Goal: Register for event/course

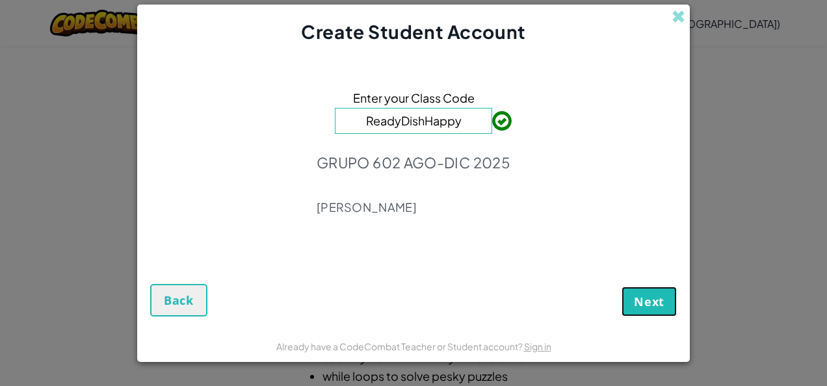
click at [636, 296] on span "Next" at bounding box center [649, 302] width 31 height 16
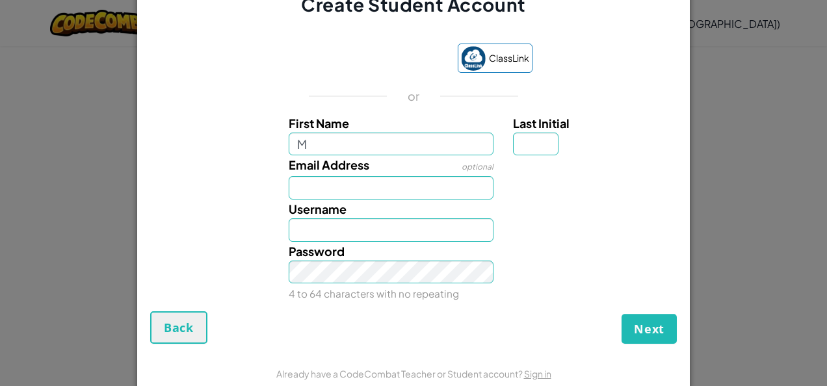
type input "[PERSON_NAME]"
type input "J"
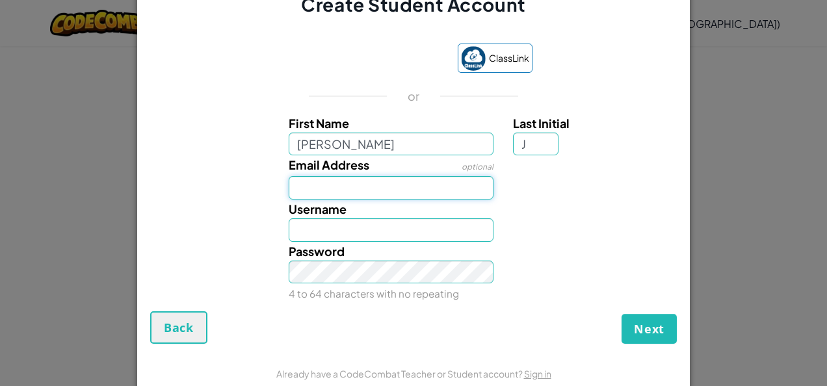
type input "[EMAIL_ADDRESS][DOMAIN_NAME]"
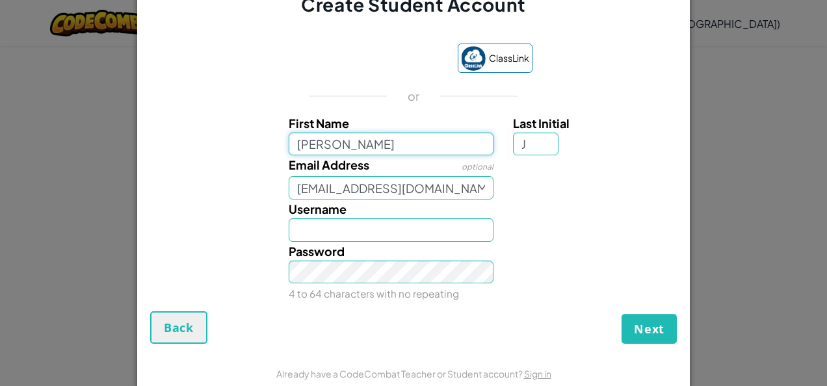
type input "MaríaJ"
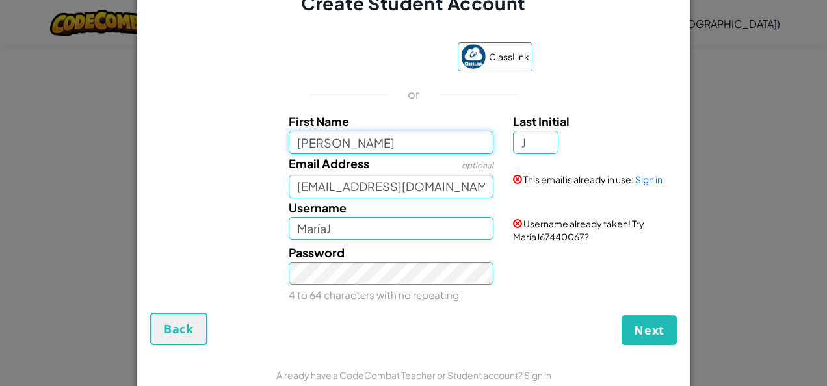
type input "María"
type input "María J"
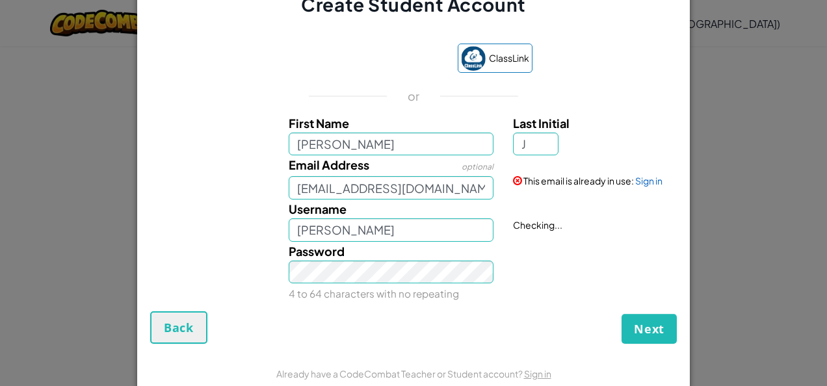
click at [235, 318] on div "Next Back" at bounding box center [413, 327] width 526 height 32
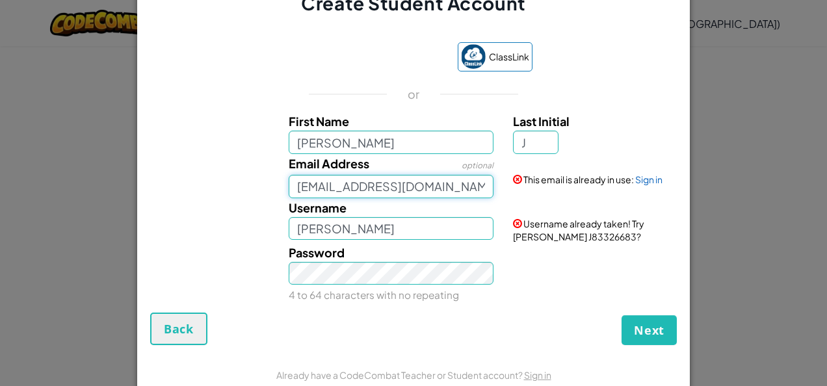
click at [472, 184] on input "marijoo201013@gmail.com" at bounding box center [391, 186] width 205 height 23
type input "m"
type input "AL07189863@tecmilenio.mx"
click at [430, 136] on input "María" at bounding box center [391, 142] width 205 height 23
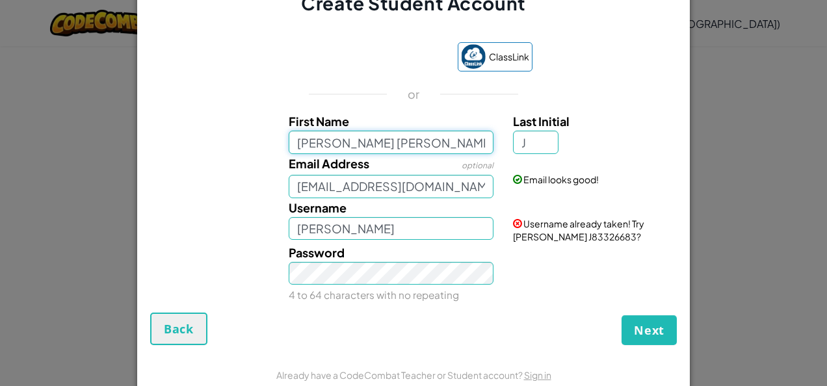
type input "María José"
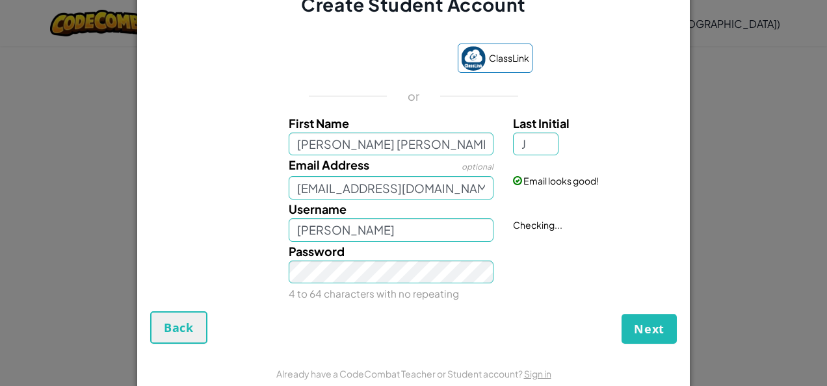
click at [422, 334] on div "Next Back" at bounding box center [413, 327] width 526 height 32
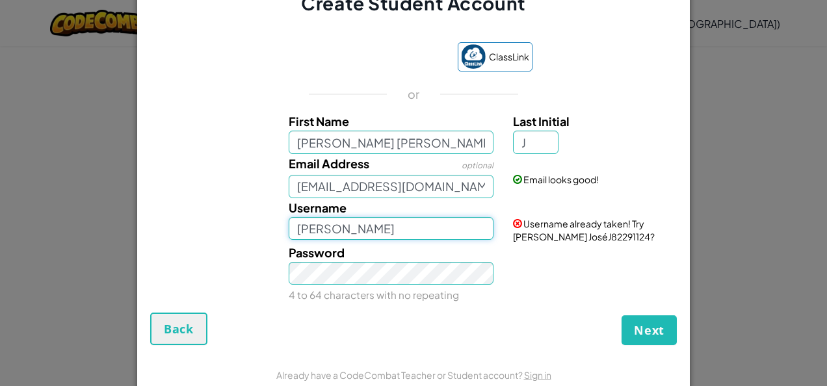
click at [432, 234] on input "María JoséJ" at bounding box center [391, 228] width 205 height 23
type input "Marijoup12"
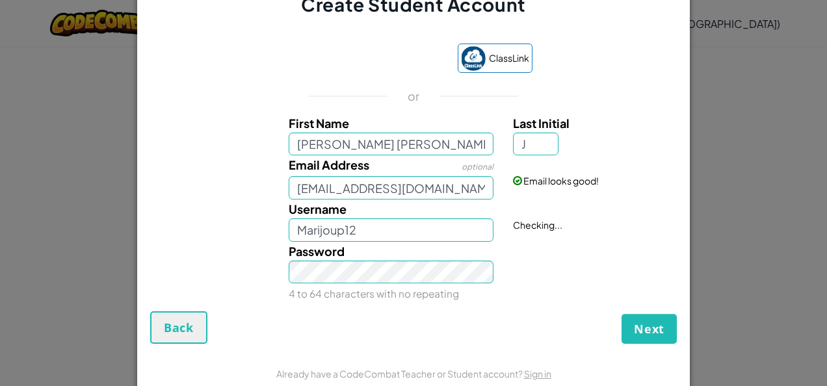
click at [419, 285] on div "Password 4 to 64 characters with no repeating" at bounding box center [391, 273] width 225 height 62
click at [655, 333] on span "Next" at bounding box center [649, 329] width 31 height 16
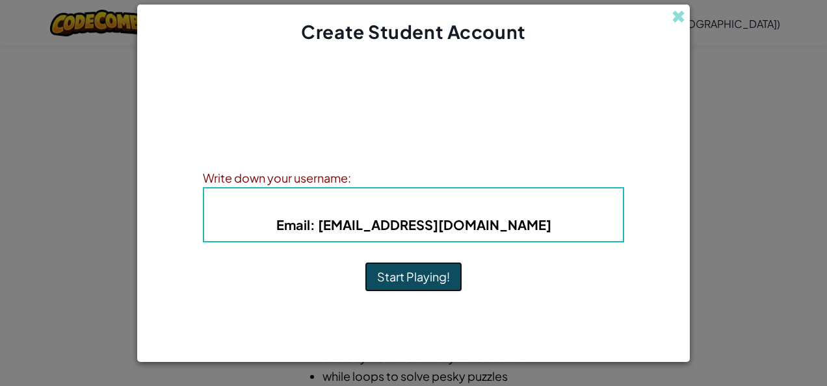
click at [443, 274] on button "Start Playing!" at bounding box center [413, 277] width 97 height 30
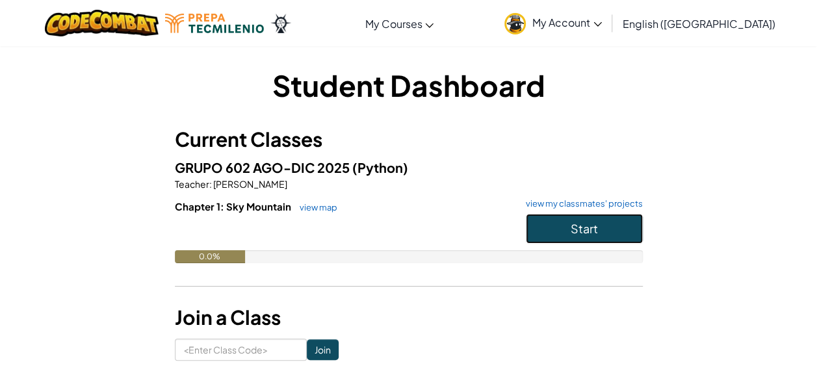
click at [550, 222] on button "Start" at bounding box center [584, 229] width 117 height 30
